Goal: Task Accomplishment & Management: Complete application form

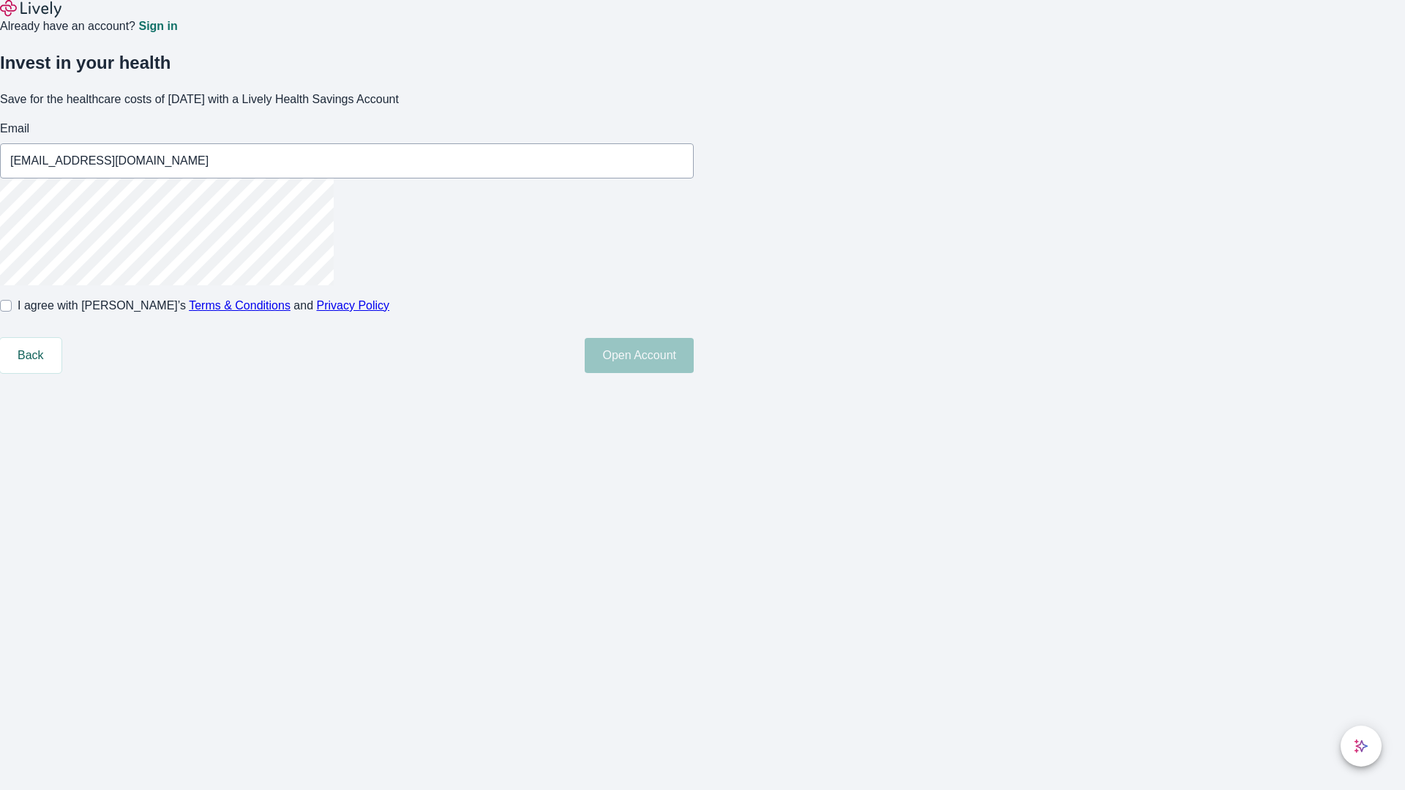
click at [12, 312] on input "I agree with Lively’s Terms & Conditions and Privacy Policy" at bounding box center [6, 306] width 12 height 12
checkbox input "true"
click at [694, 373] on button "Open Account" at bounding box center [639, 355] width 109 height 35
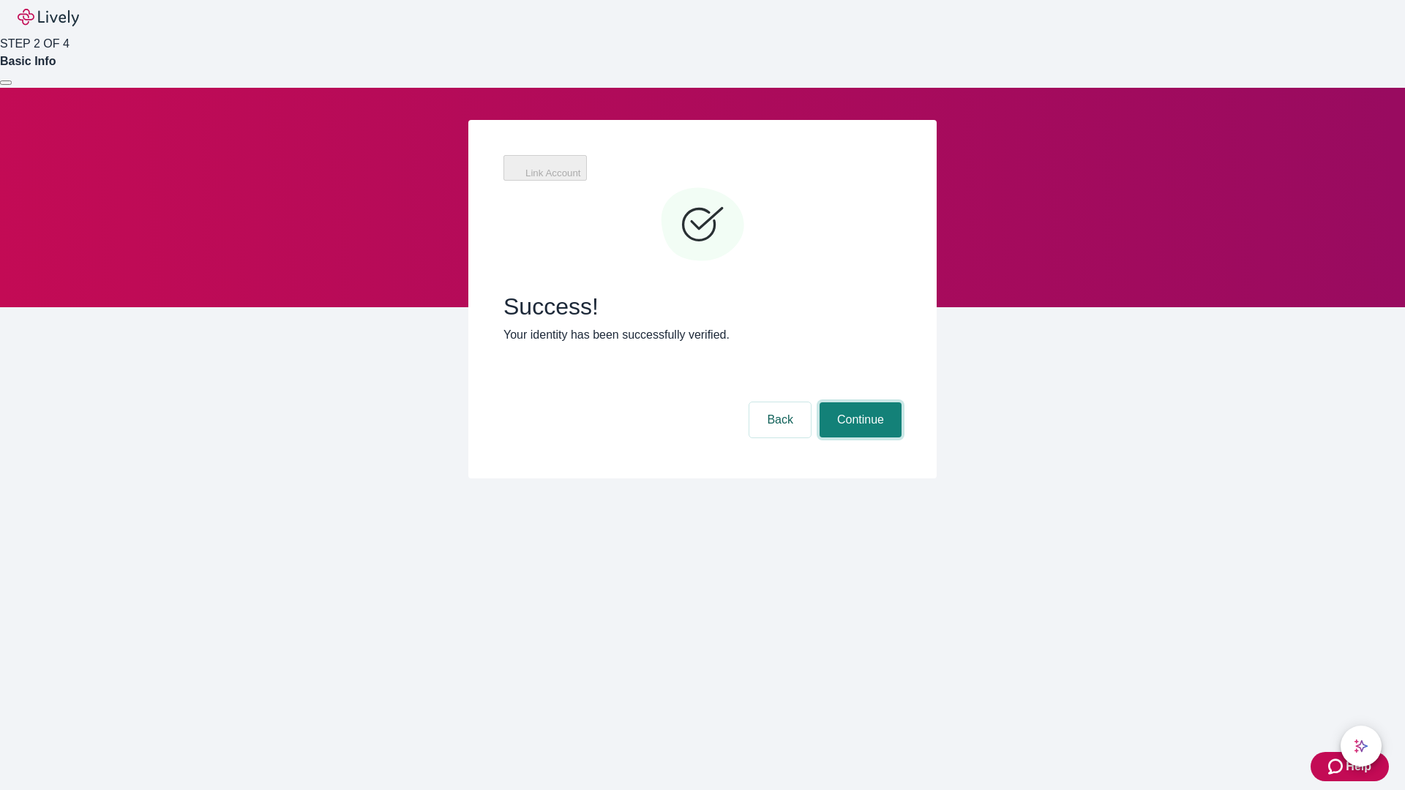
click at [858, 402] on button "Continue" at bounding box center [861, 419] width 82 height 35
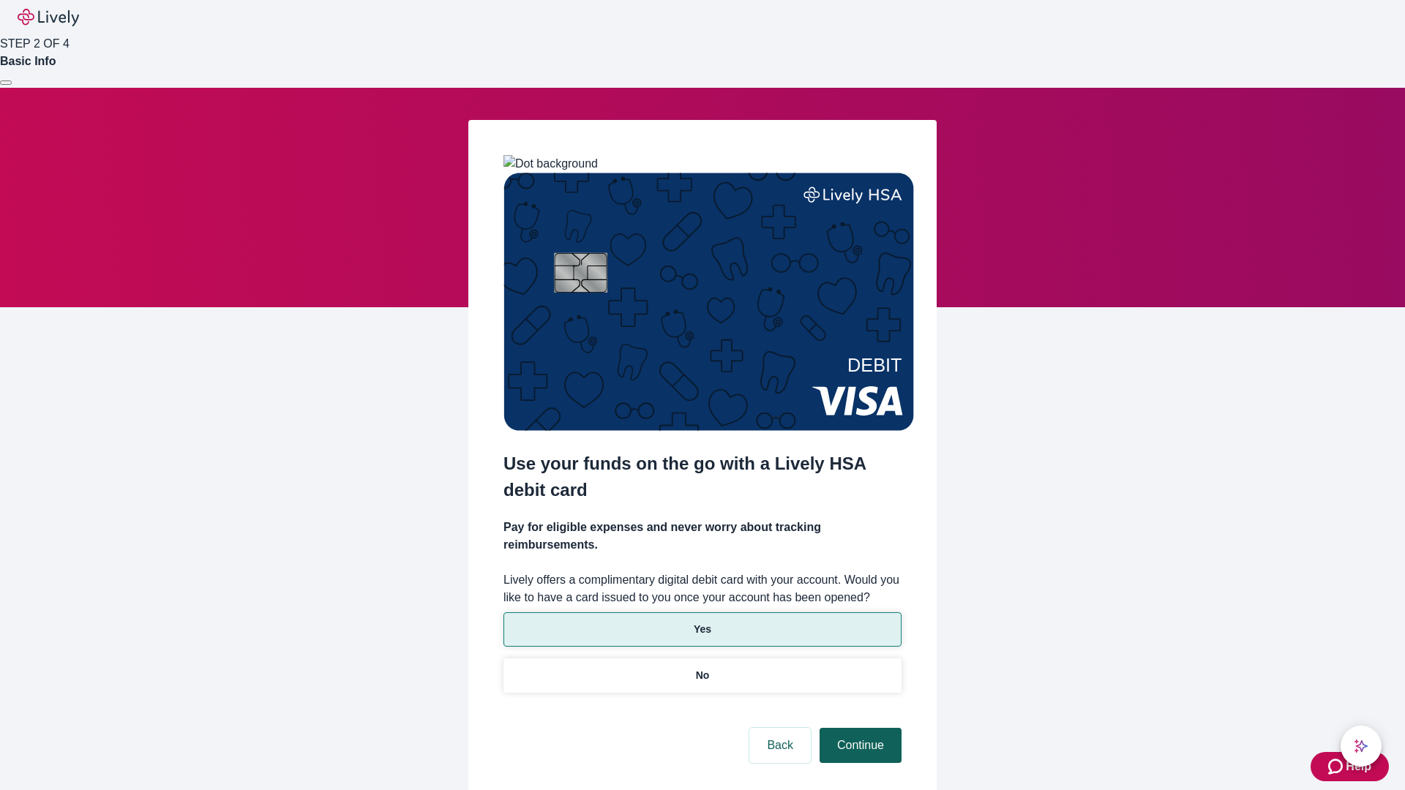
click at [702, 622] on p "Yes" at bounding box center [703, 629] width 18 height 15
click at [858, 728] on button "Continue" at bounding box center [861, 745] width 82 height 35
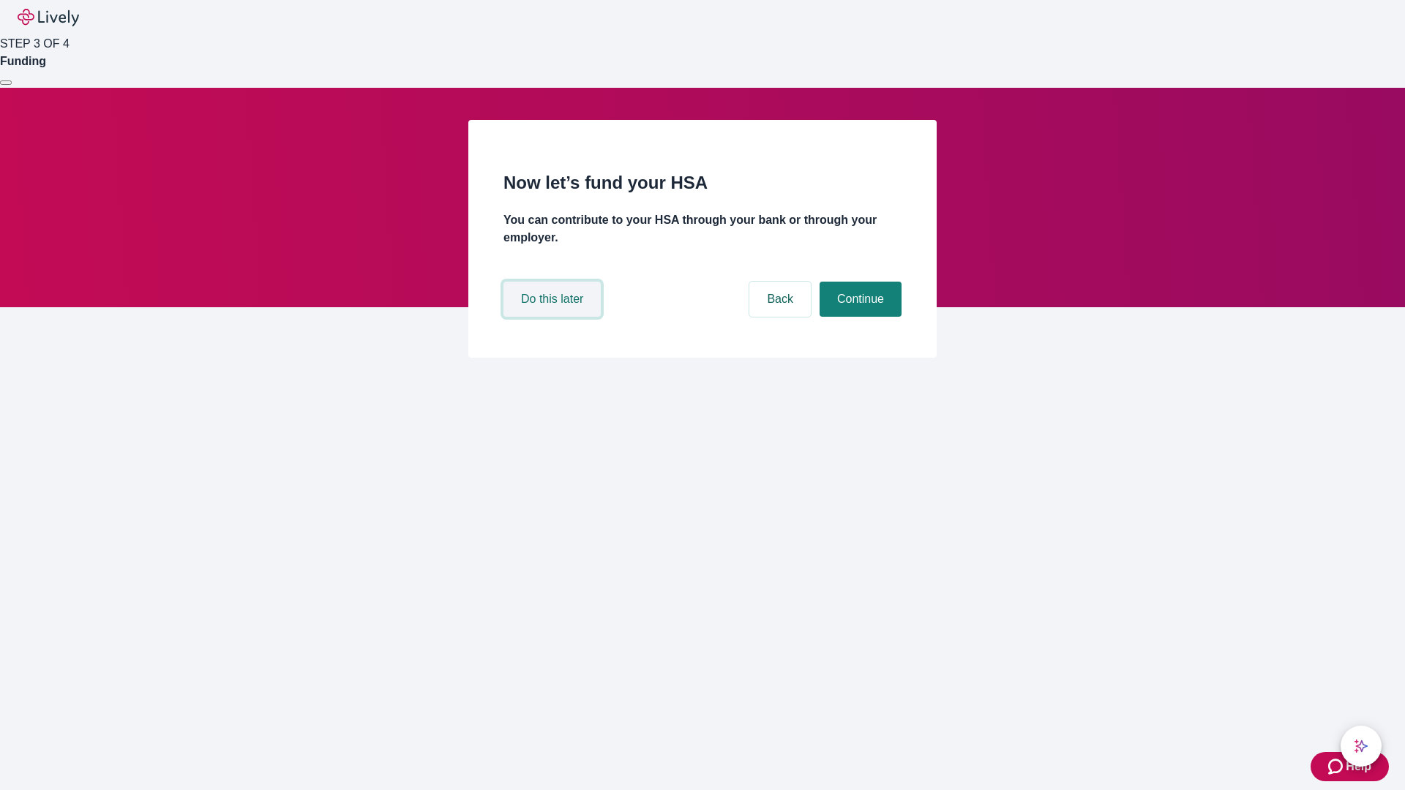
click at [554, 317] on button "Do this later" at bounding box center [551, 299] width 97 height 35
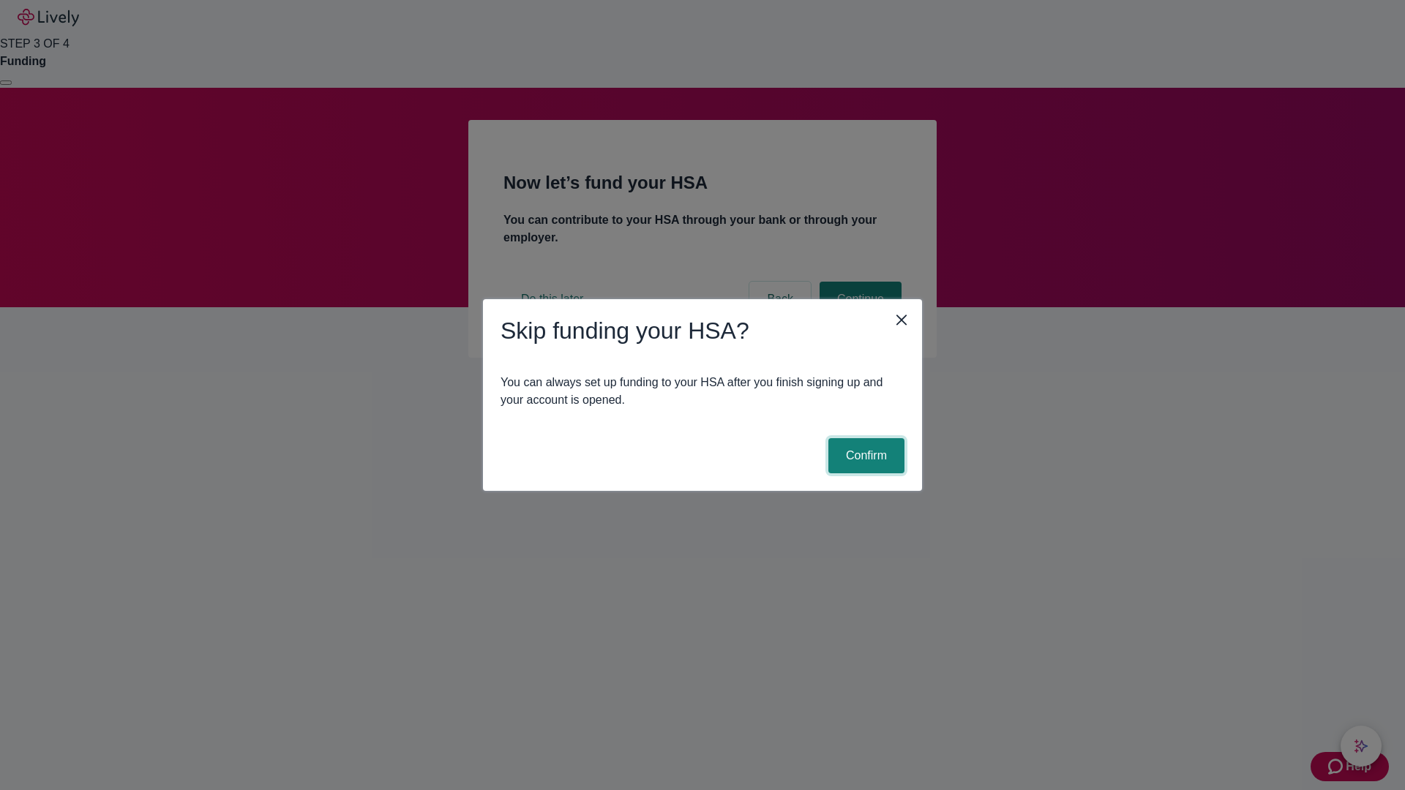
click at [864, 456] on button "Confirm" at bounding box center [866, 455] width 76 height 35
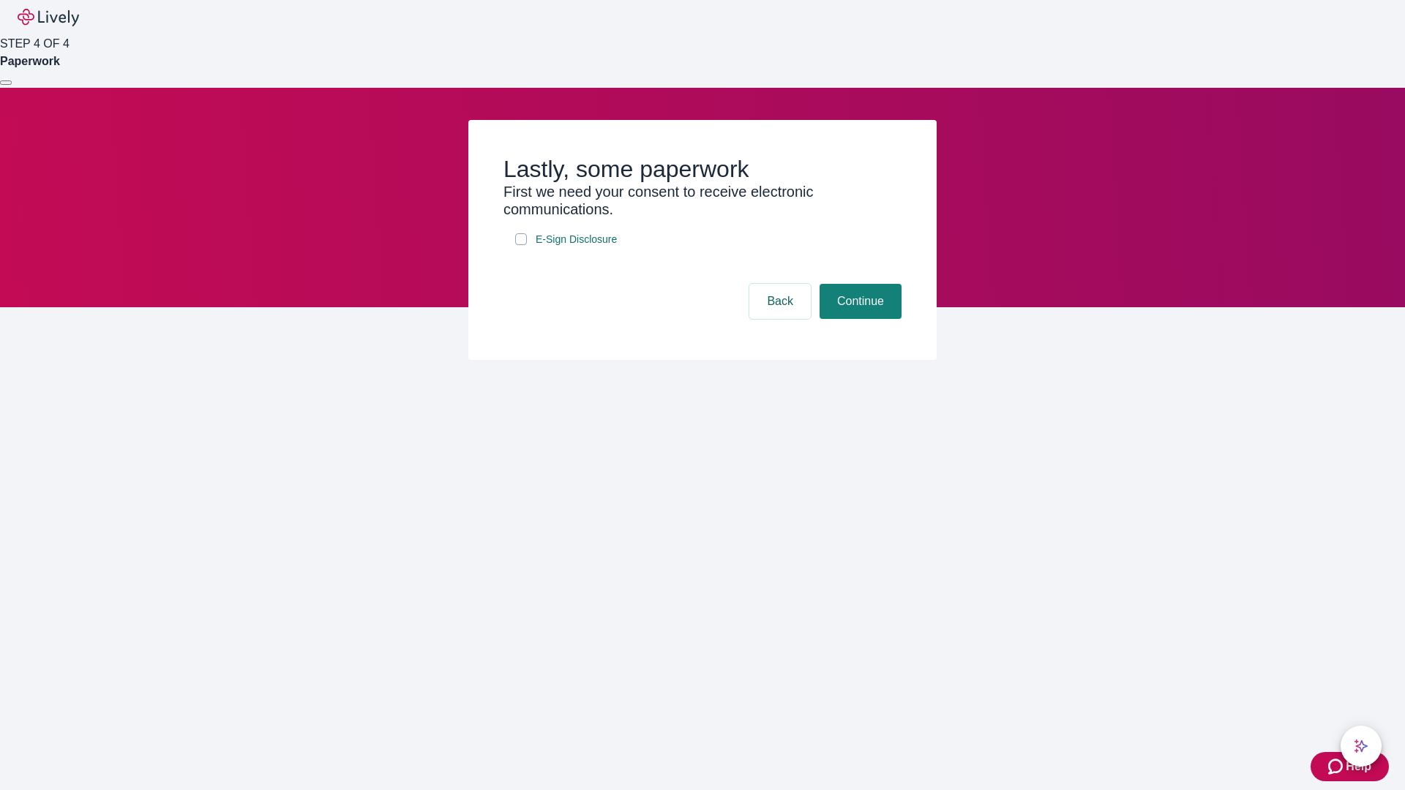
click at [521, 245] on input "E-Sign Disclosure" at bounding box center [521, 239] width 12 height 12
checkbox input "true"
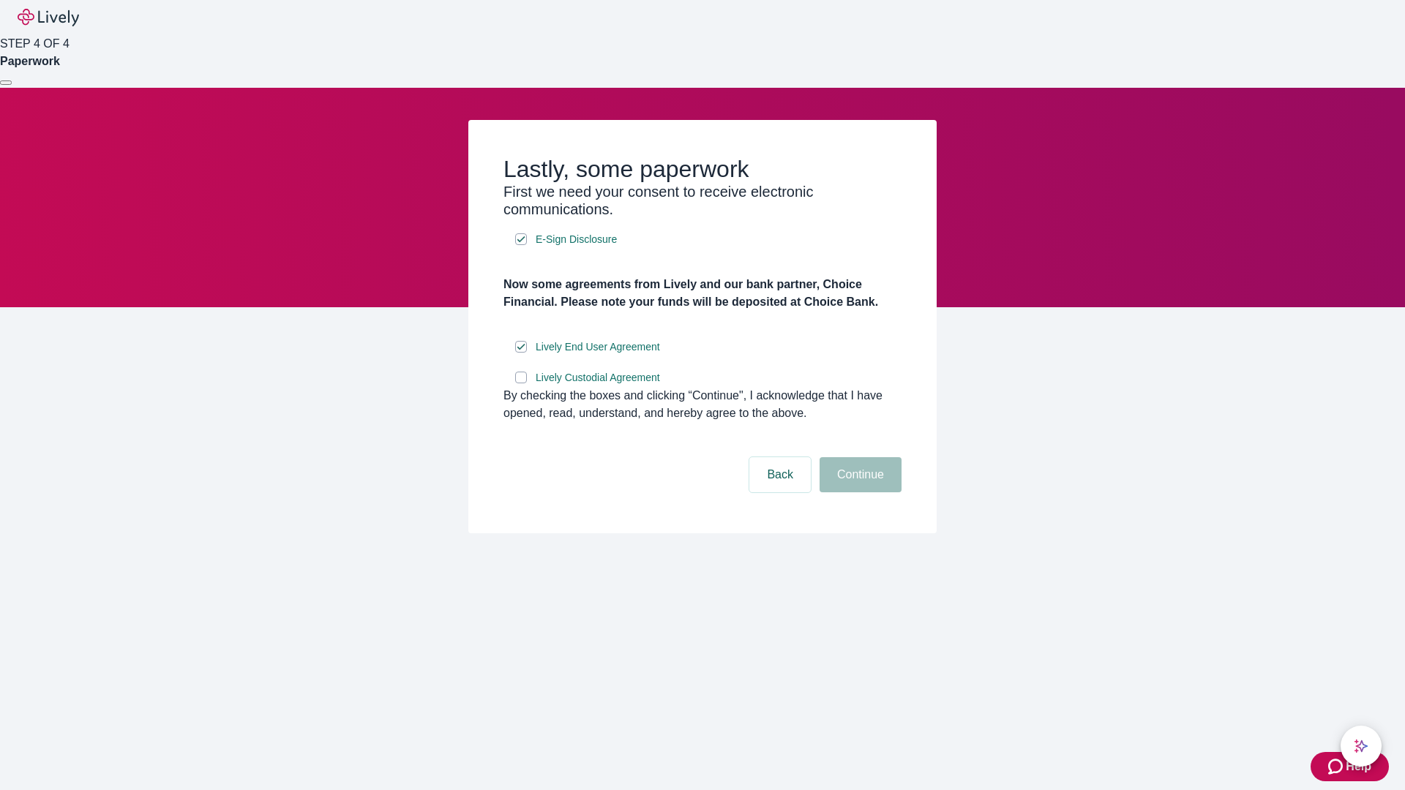
click at [521, 383] on input "Lively Custodial Agreement" at bounding box center [521, 378] width 12 height 12
checkbox input "true"
click at [858, 493] on button "Continue" at bounding box center [861, 474] width 82 height 35
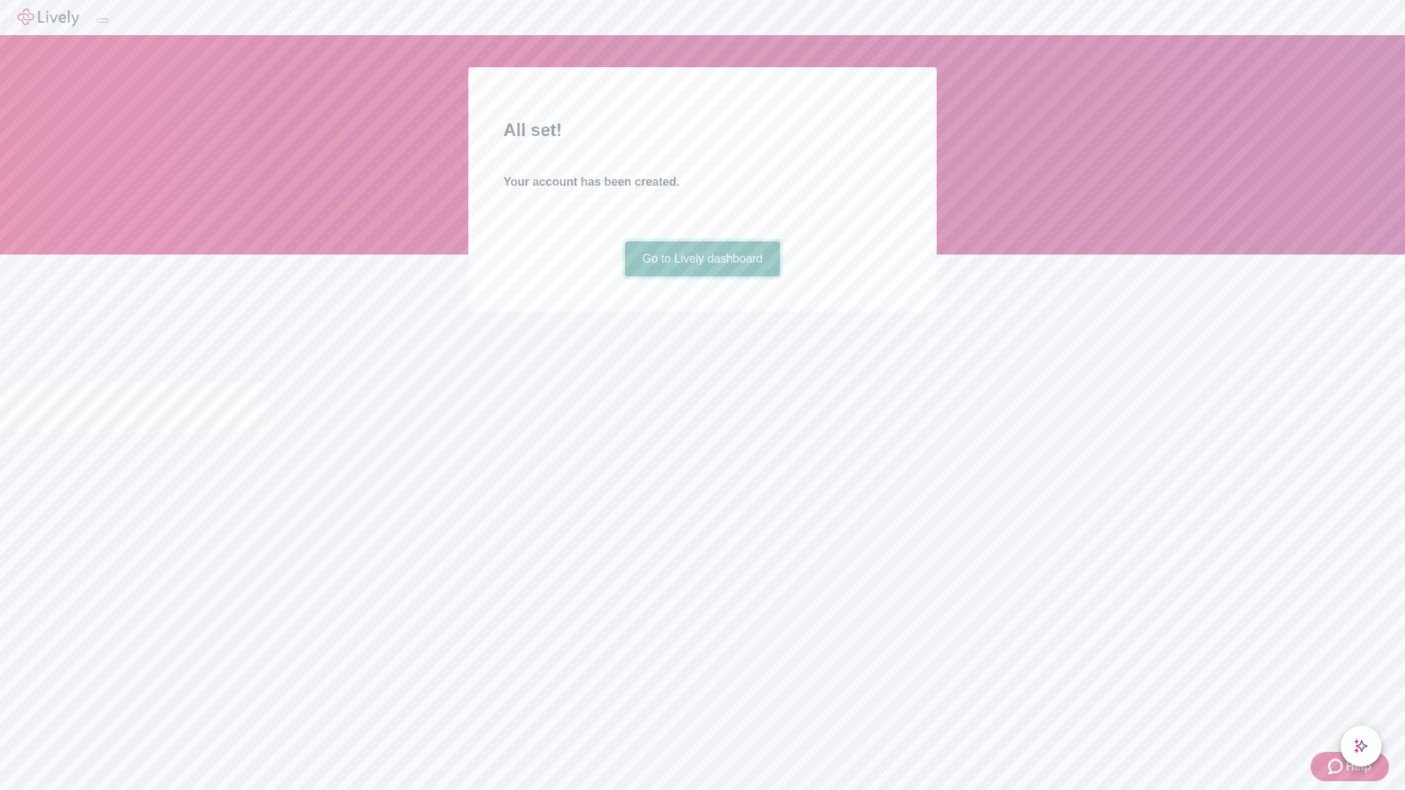
click at [702, 277] on link "Go to Lively dashboard" at bounding box center [703, 258] width 156 height 35
